Goal: Information Seeking & Learning: Learn about a topic

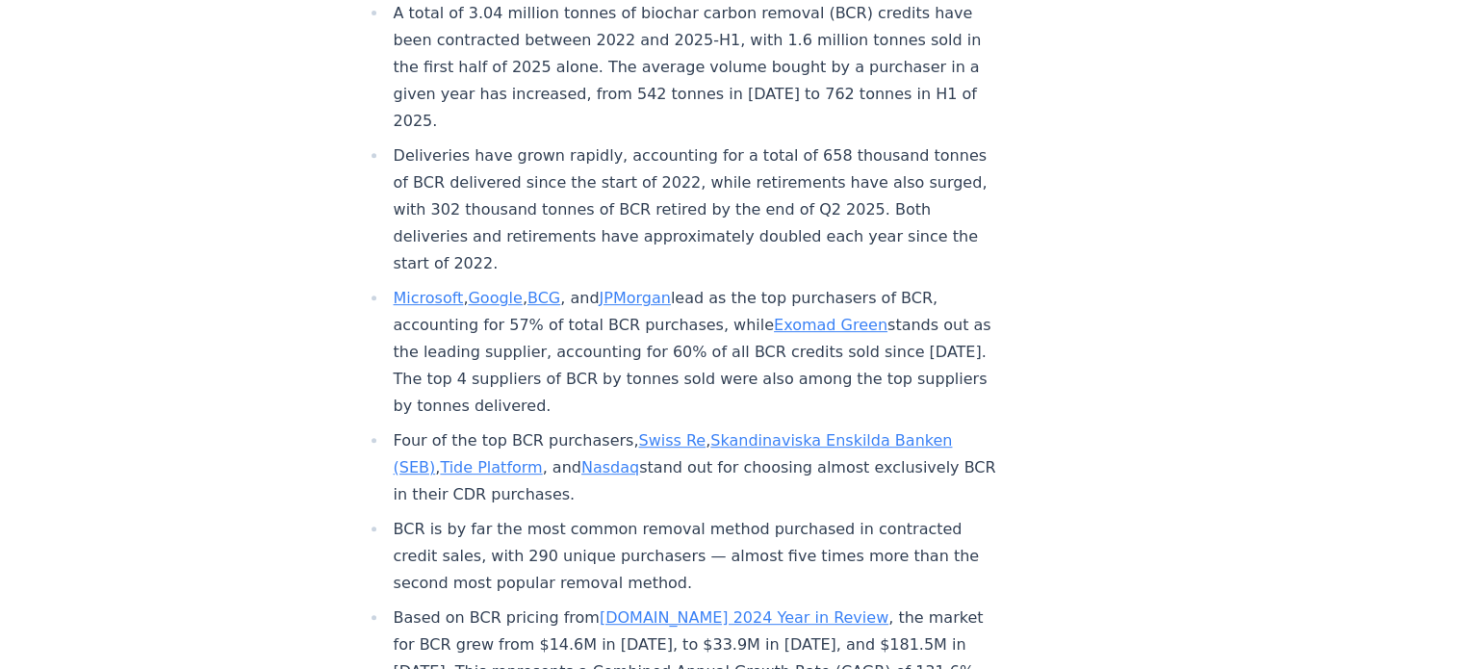
scroll to position [784, 0]
drag, startPoint x: 214, startPoint y: 359, endPoint x: 217, endPoint y: 346, distance: 13.8
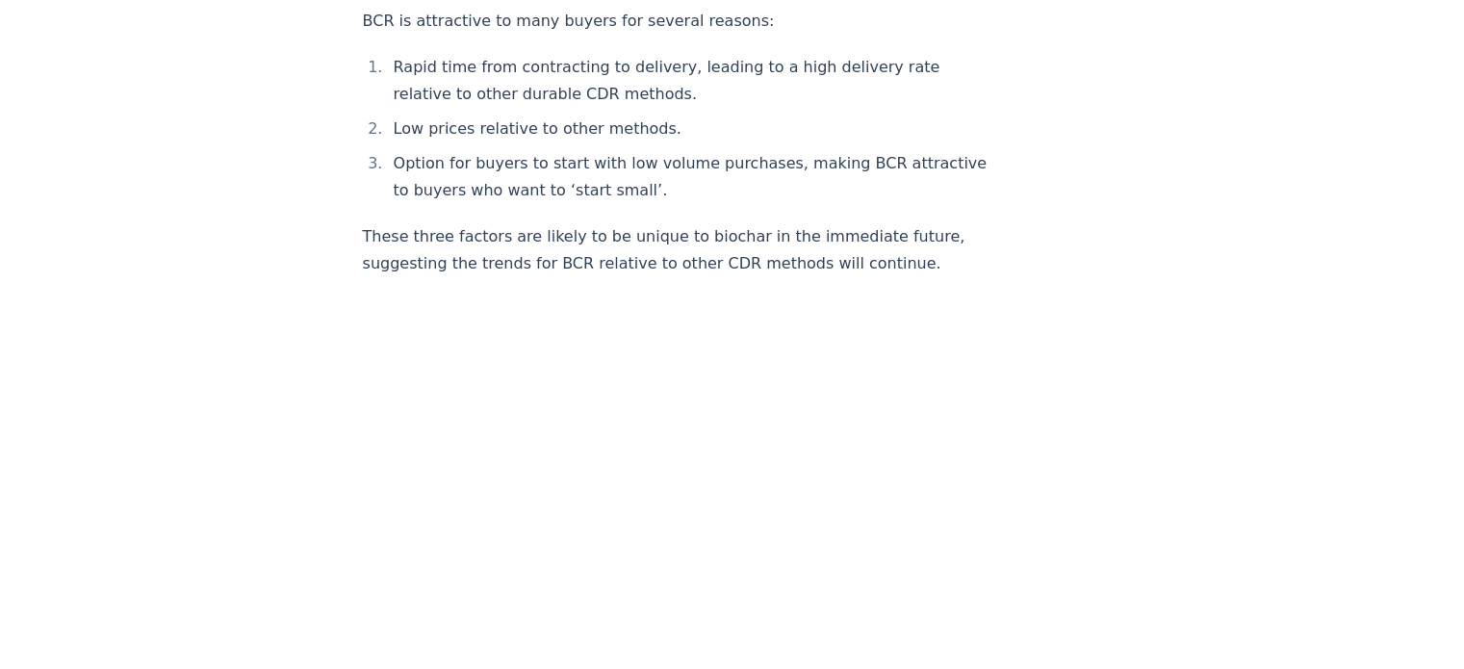
scroll to position [3095, 0]
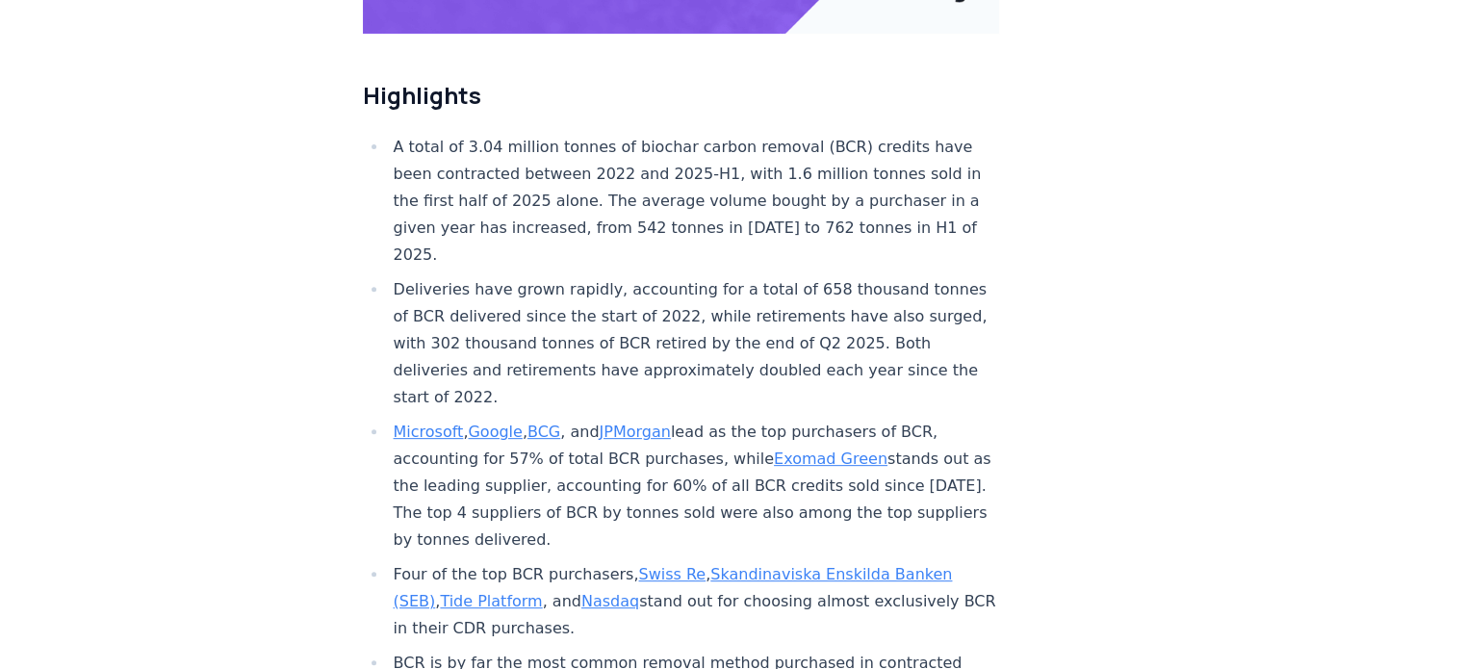
scroll to position [770, 0]
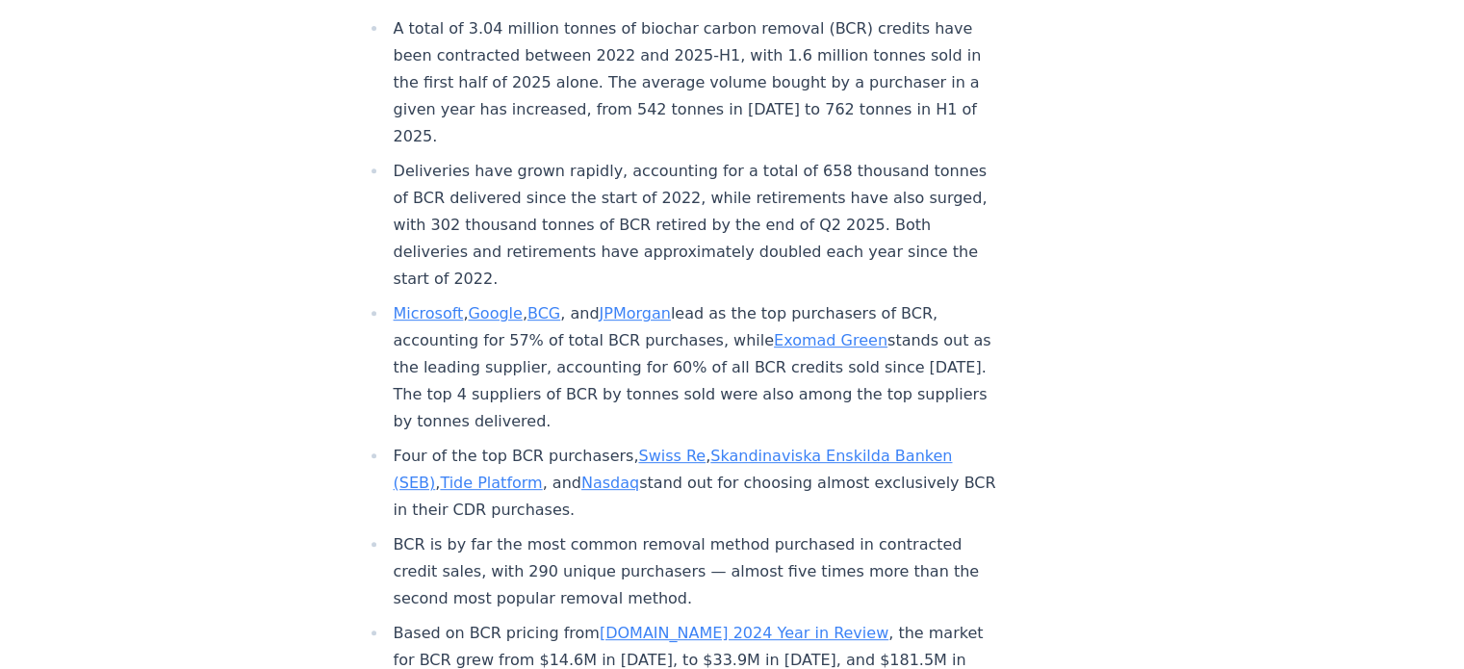
drag, startPoint x: 686, startPoint y: 446, endPoint x: 394, endPoint y: 402, distance: 294.9
click at [394, 443] on li "Four of the top BCR purchasers, Swiss Re , Skandinaviska Enskilda Banken (SEB) …" at bounding box center [694, 483] width 612 height 81
copy li "Four of the top BCR purchasers, Swiss Re , Skandinaviska Enskilda Banken (SEB) …"
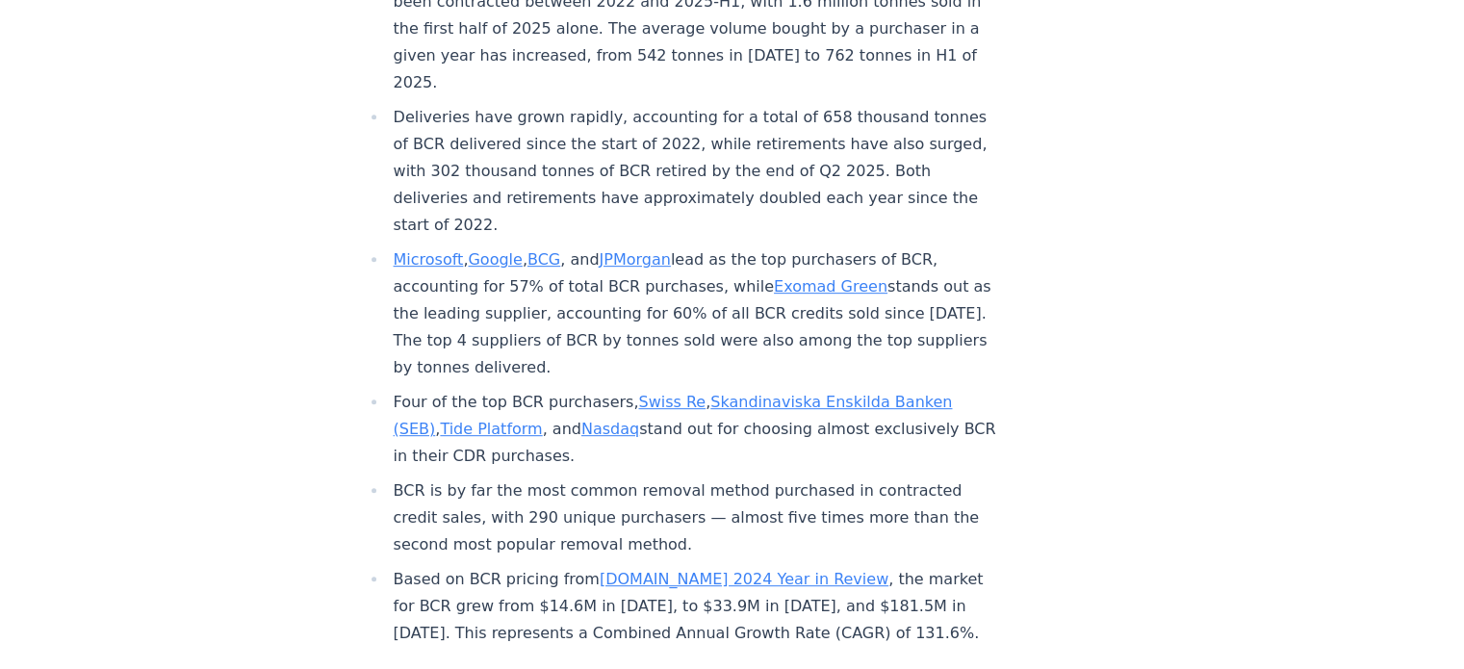
scroll to position [963, 0]
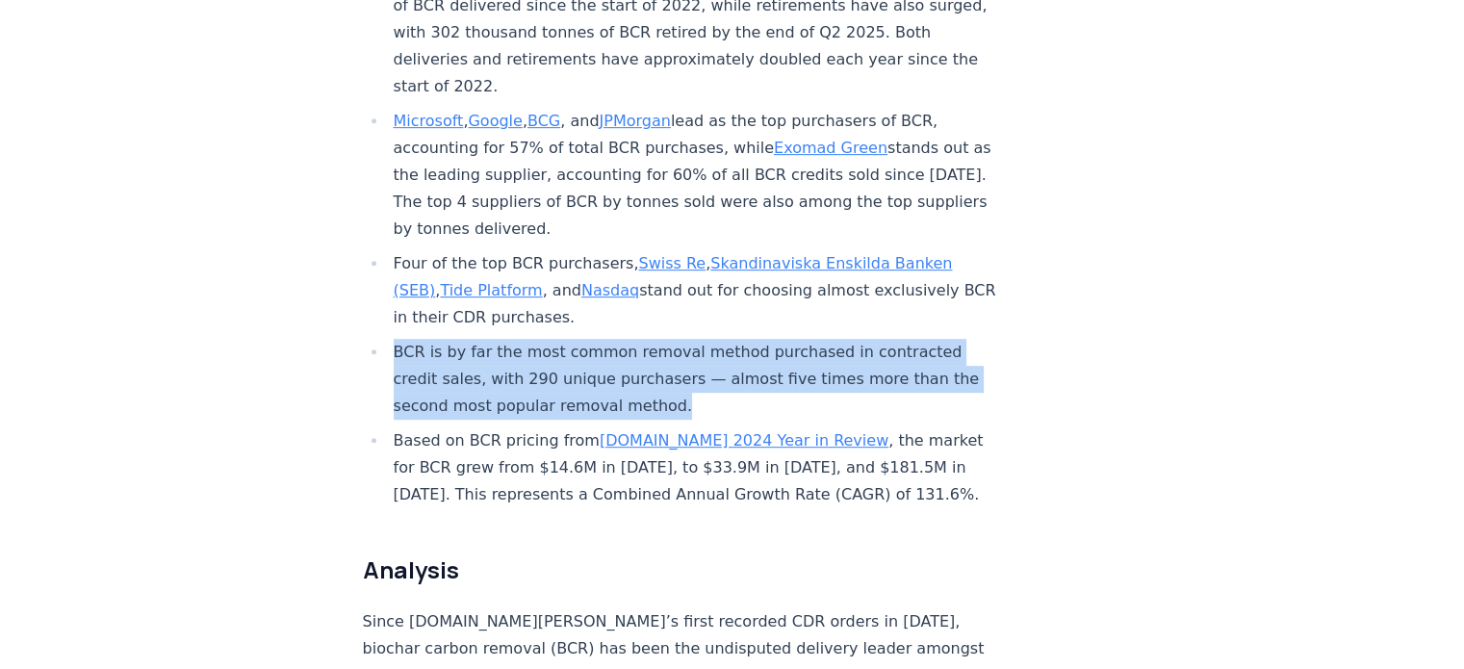
drag, startPoint x: 391, startPoint y: 288, endPoint x: 751, endPoint y: 340, distance: 363.8
click at [751, 340] on li "BCR is by far the most common removal method purchased in contracted credit sal…" at bounding box center [694, 379] width 612 height 81
copy li "BCR is by far the most common removal method purchased in contracted credit sal…"
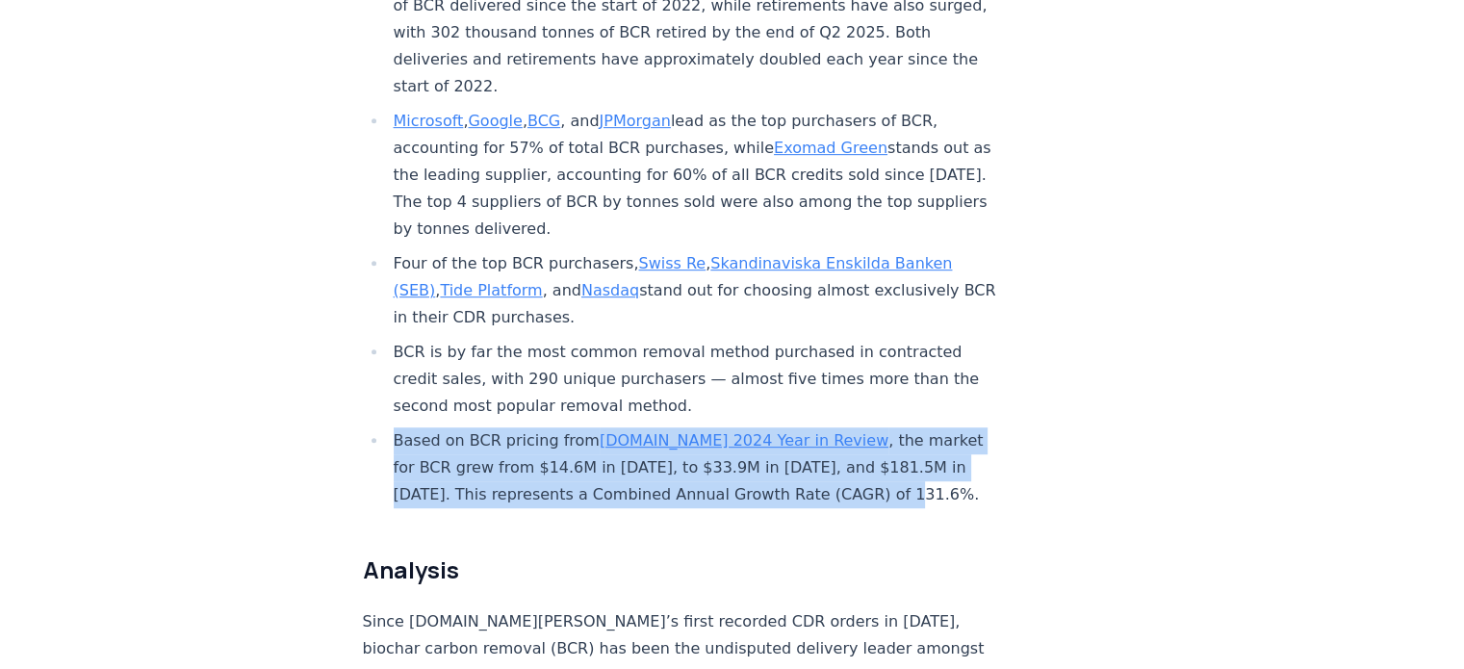
drag, startPoint x: 395, startPoint y: 378, endPoint x: 911, endPoint y: 426, distance: 518.2
click at [911, 428] on li "Based on BCR pricing from [DOMAIN_NAME] 2024 Year in Review , the market for BC…" at bounding box center [694, 468] width 612 height 81
copy li "Based on BCR pricing from [DOMAIN_NAME] 2024 Year in Review , the market for BC…"
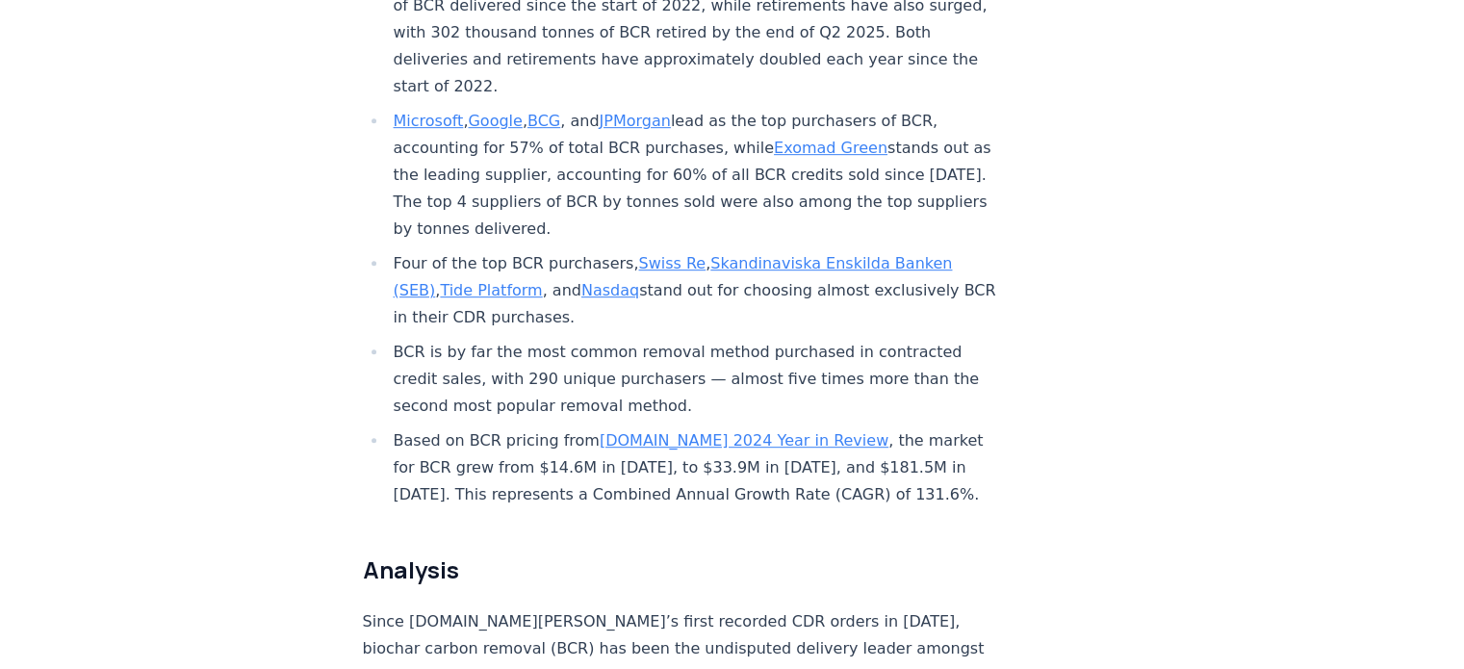
click at [524, 555] on h2 "Analysis" at bounding box center [681, 570] width 637 height 31
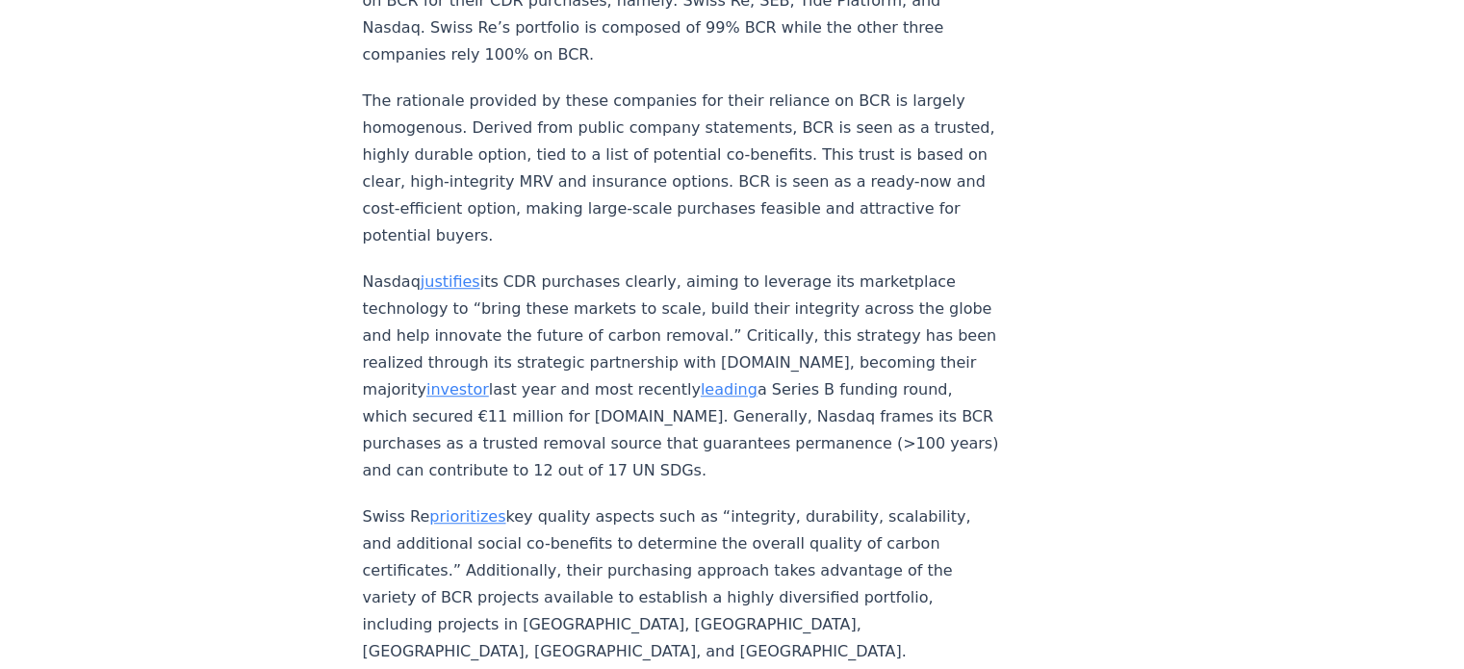
scroll to position [8569, 0]
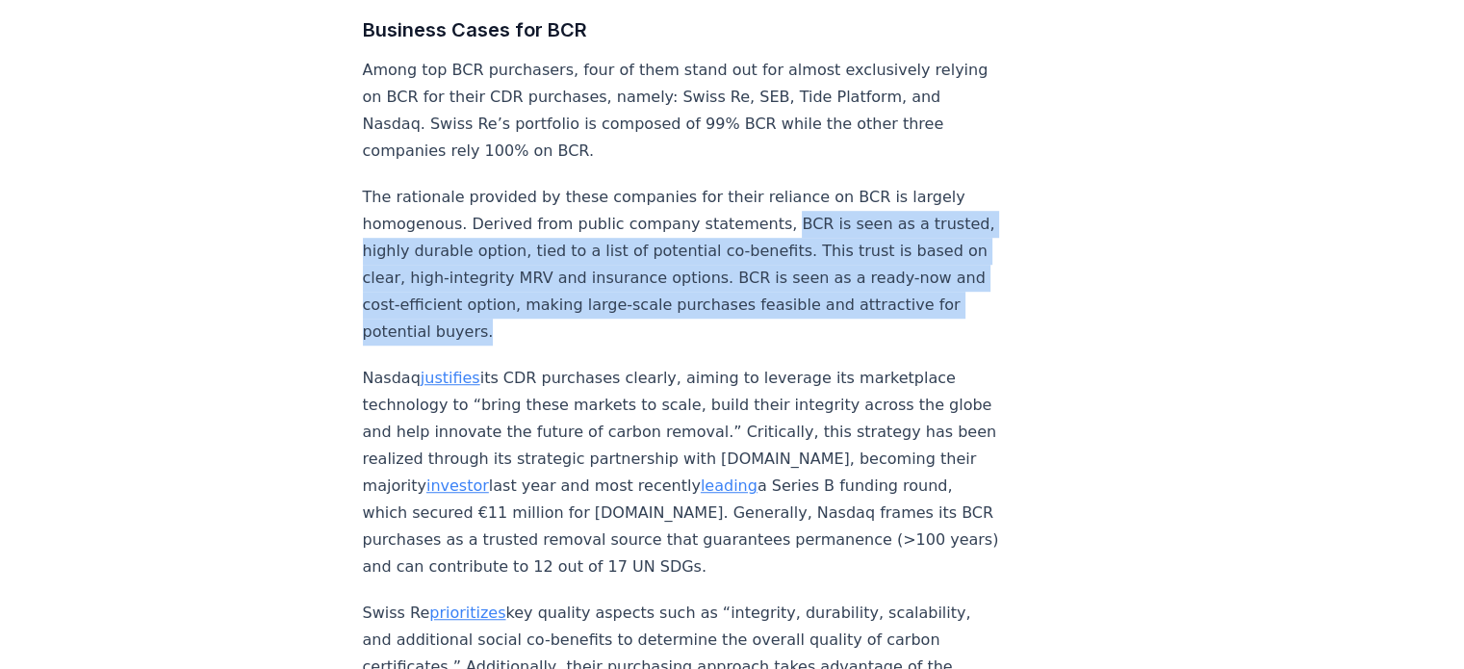
drag, startPoint x: 763, startPoint y: 215, endPoint x: 835, endPoint y: 313, distance: 121.9
click at [835, 313] on p "The rationale provided by these companies for their reliance on BCR is largely …" at bounding box center [681, 265] width 637 height 162
